Goal: Task Accomplishment & Management: Use online tool/utility

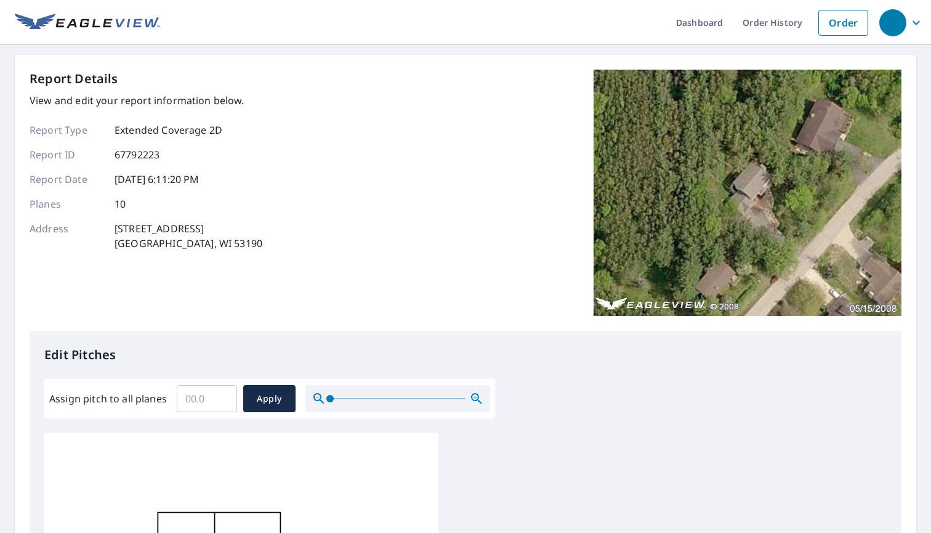
click at [212, 398] on input "Assign pitch to all planes" at bounding box center [207, 398] width 60 height 34
type input "5"
type input "6"
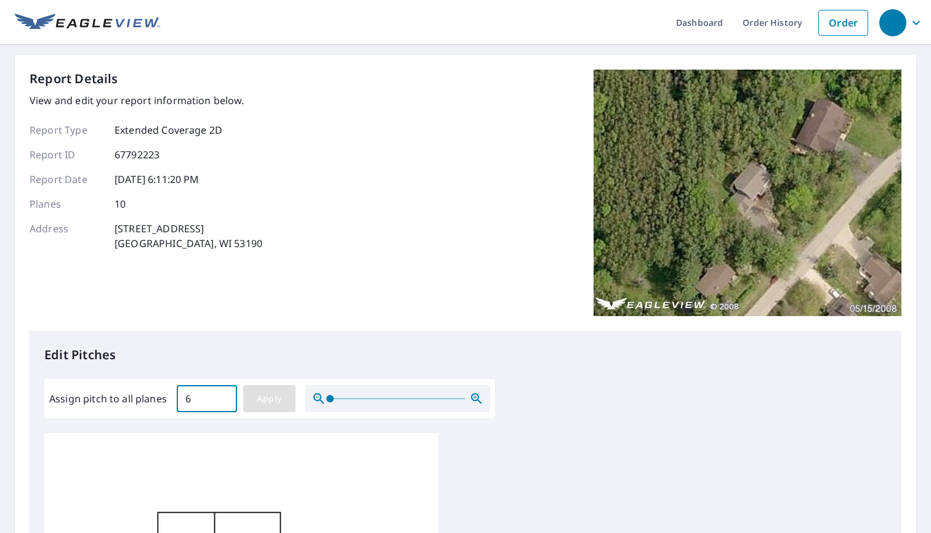
click at [262, 403] on span "Apply" at bounding box center [269, 398] width 33 height 15
type input "6"
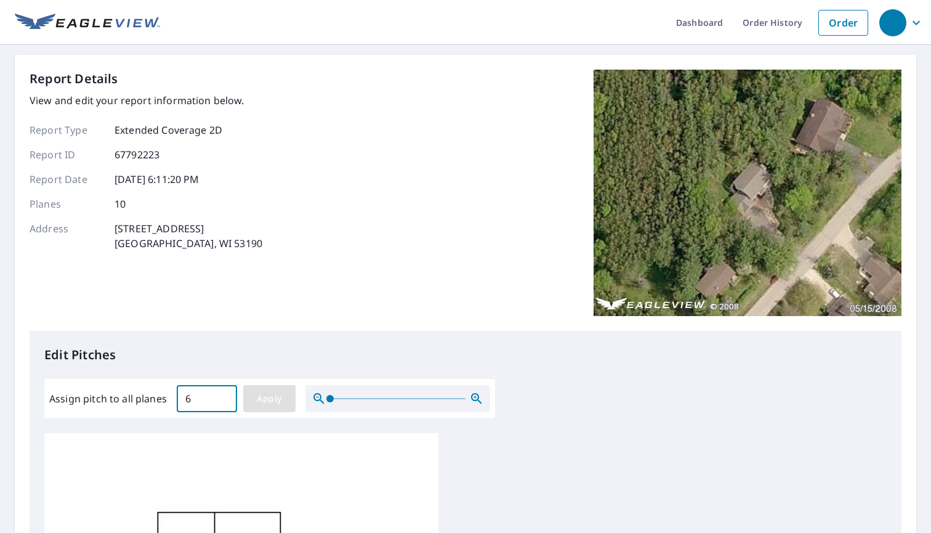
type input "6"
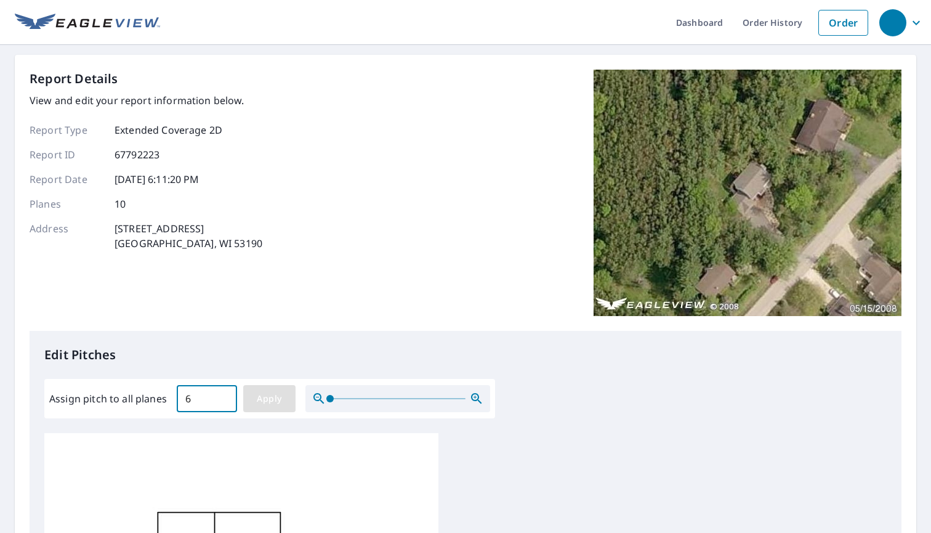
type input "6"
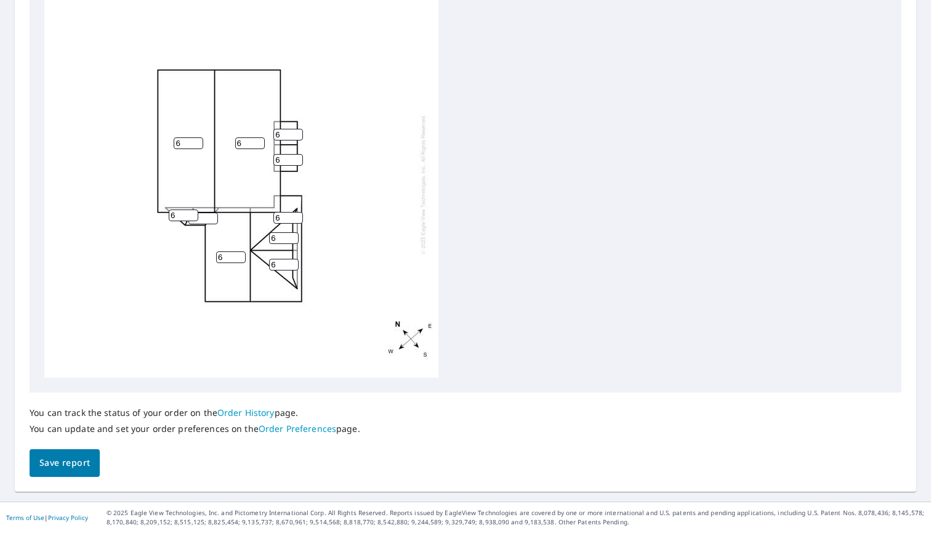
scroll to position [442, 0]
click at [62, 459] on span "Save report" at bounding box center [64, 463] width 51 height 15
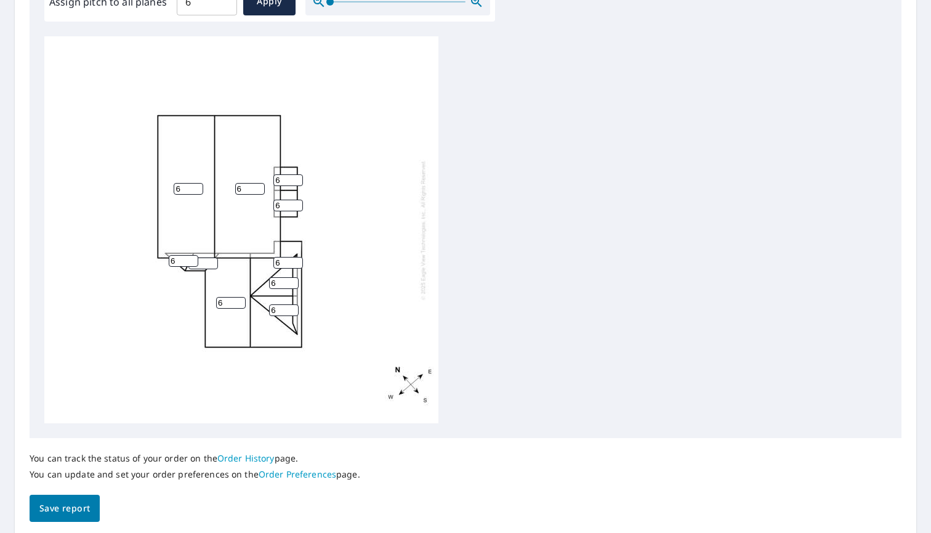
scroll to position [0, 0]
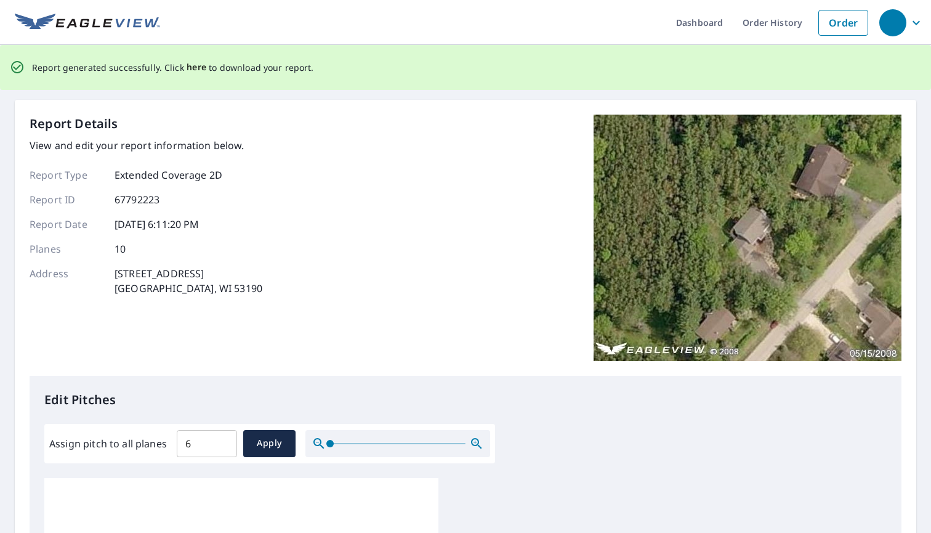
click at [193, 69] on span "here" at bounding box center [197, 67] width 20 height 15
